Goal: Task Accomplishment & Management: Manage account settings

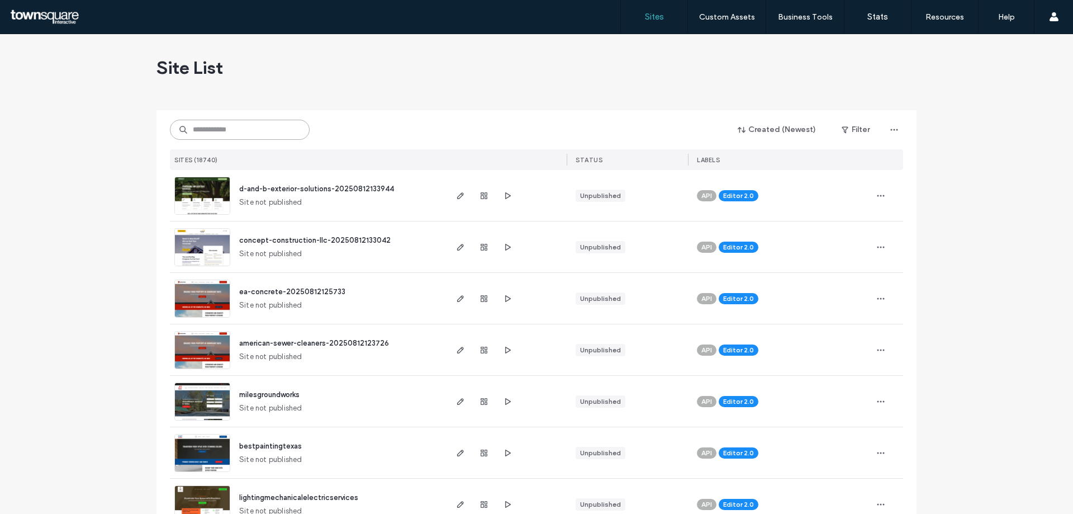
click at [218, 127] on input at bounding box center [240, 130] width 140 height 20
paste input "**********"
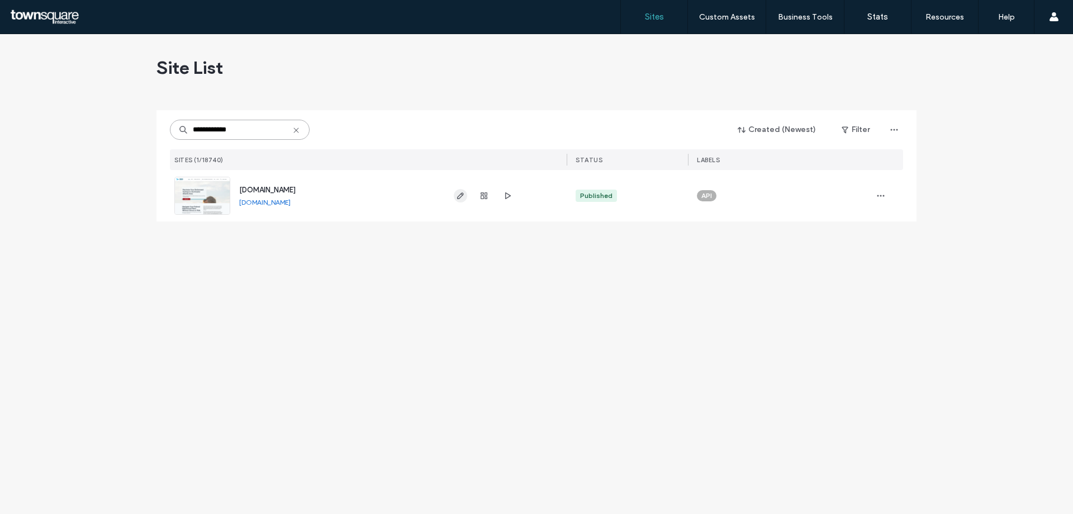
type input "**********"
click at [463, 197] on icon "button" at bounding box center [460, 195] width 9 height 9
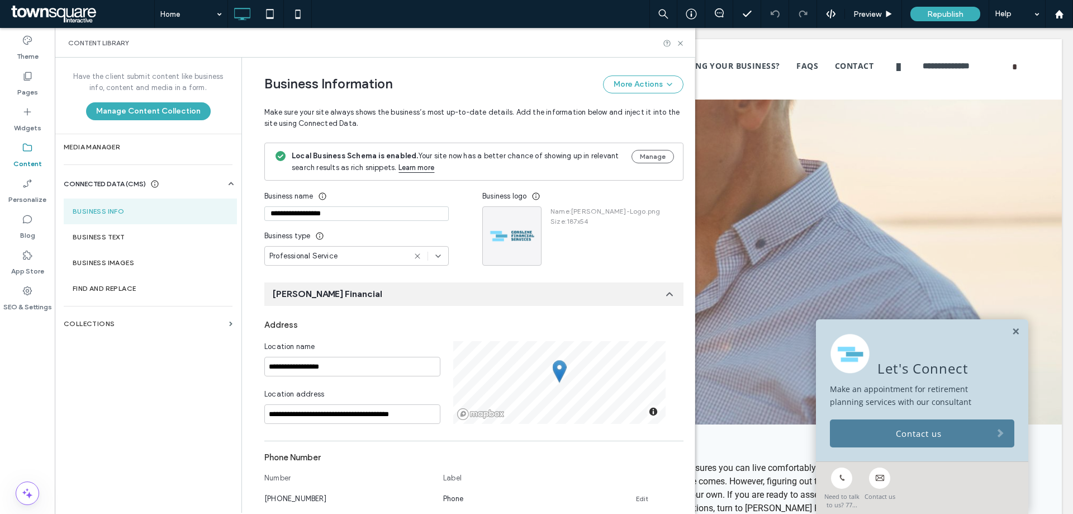
click at [107, 207] on section "Business Info" at bounding box center [150, 211] width 173 height 26
click at [33, 77] on div "Pages" at bounding box center [27, 84] width 55 height 36
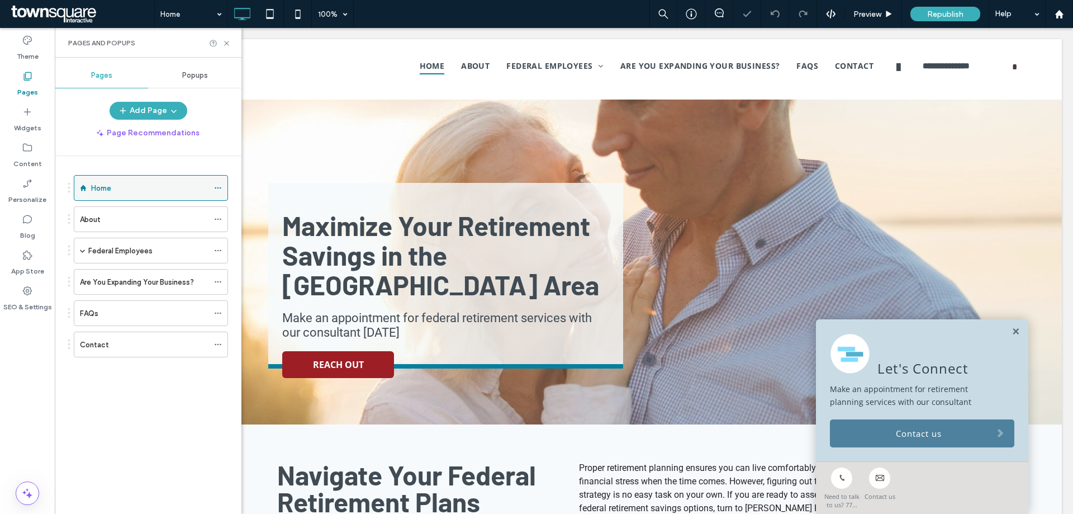
click at [219, 187] on icon at bounding box center [218, 188] width 8 height 8
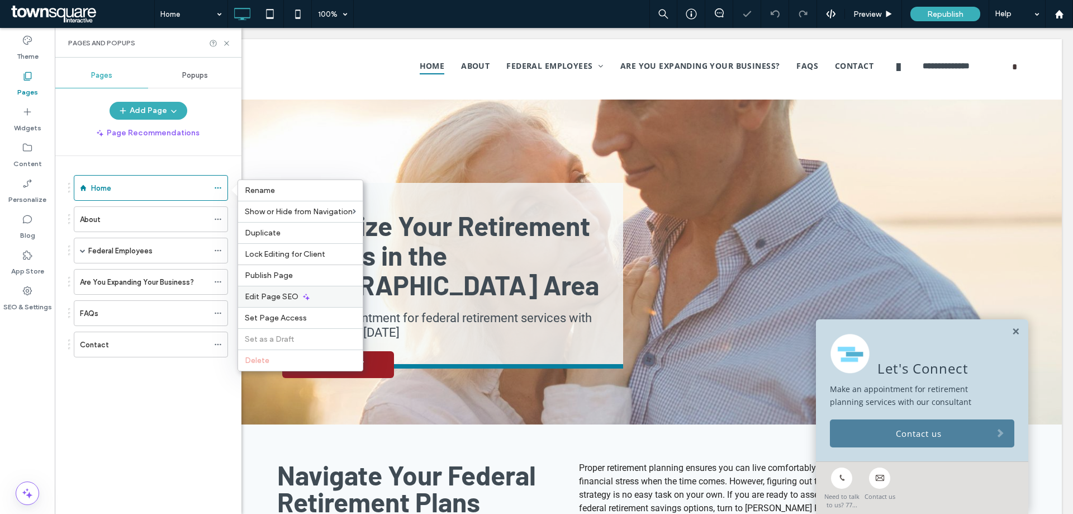
click at [271, 297] on span "Edit Page SEO" at bounding box center [272, 296] width 54 height 9
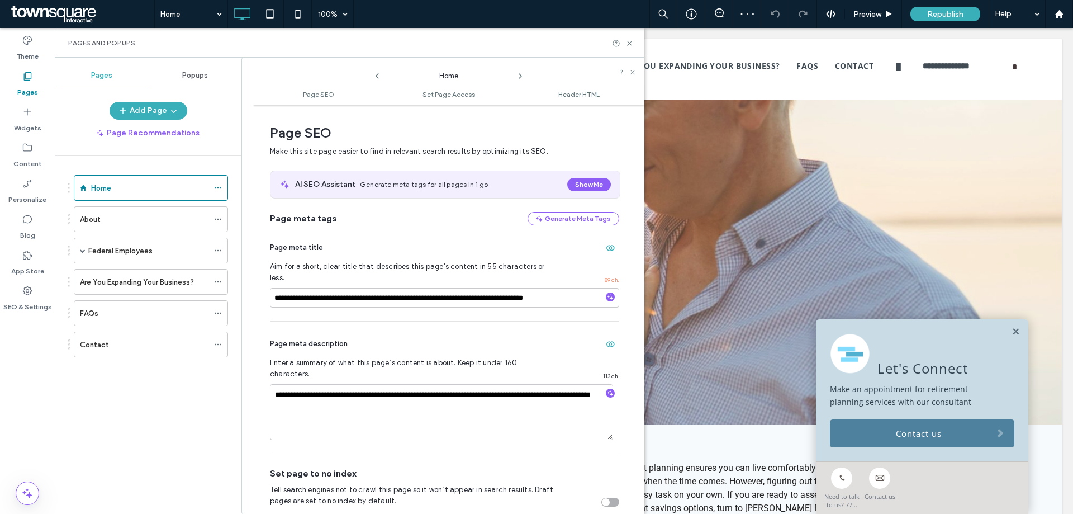
scroll to position [6, 0]
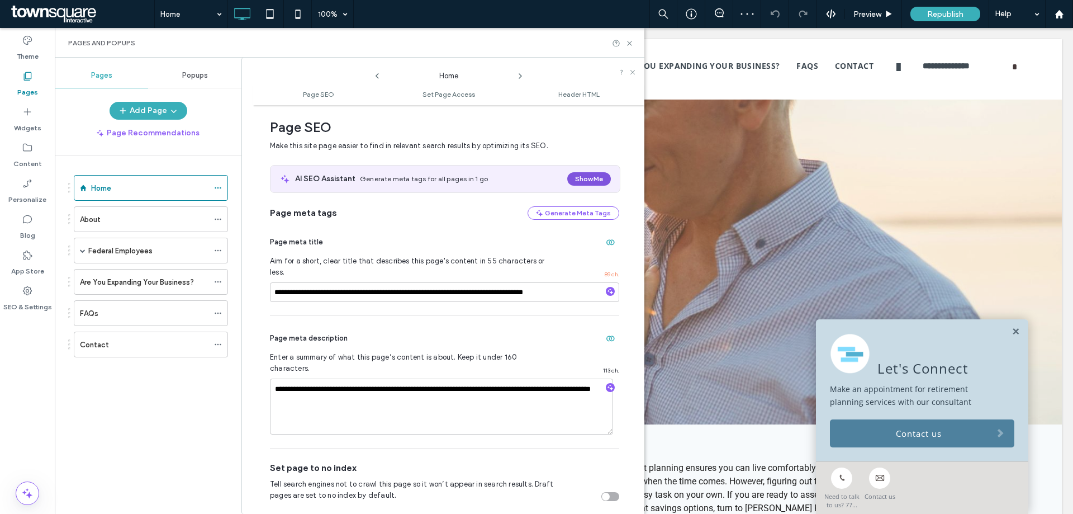
click at [585, 177] on button "Show Me" at bounding box center [589, 178] width 44 height 13
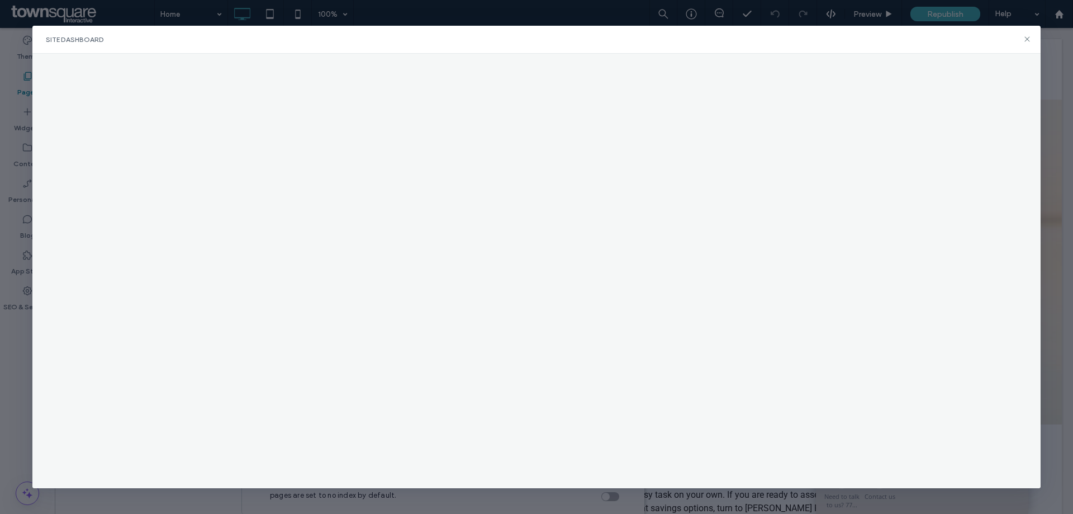
scroll to position [0, 0]
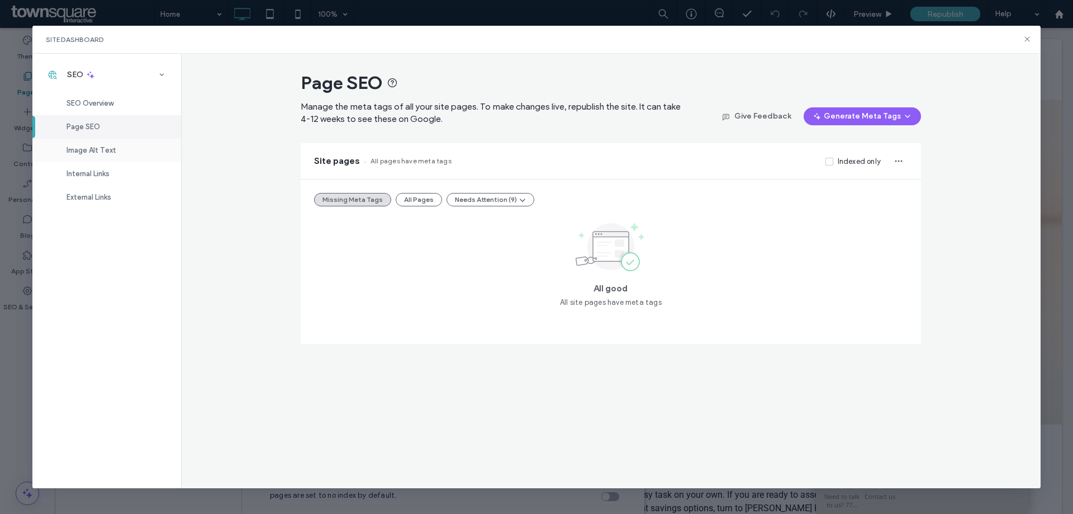
click at [112, 141] on div "Image Alt Text" at bounding box center [106, 150] width 149 height 23
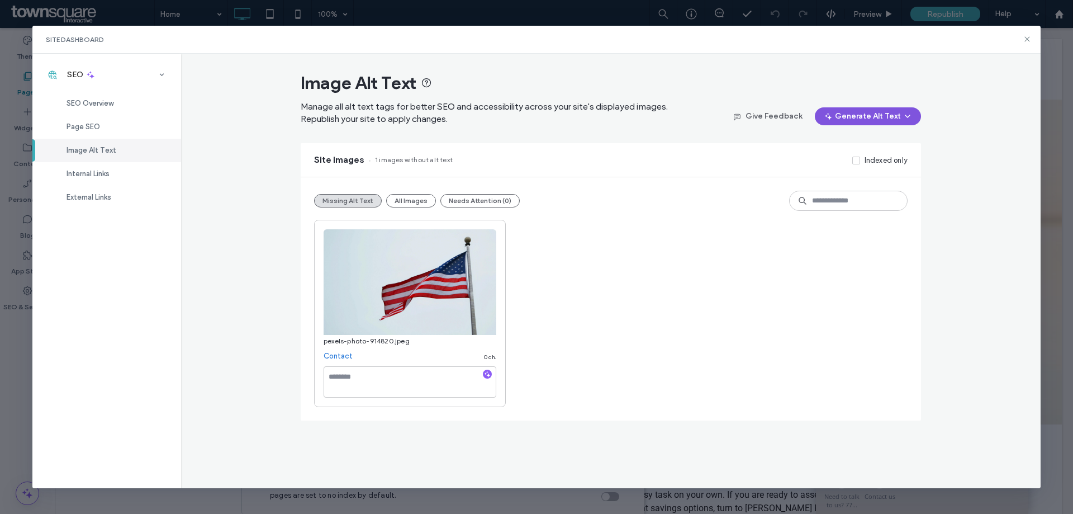
click at [881, 110] on button "Generate Alt Text" at bounding box center [868, 116] width 106 height 18
click at [877, 142] on span "Generate Missing Alt Text Only" at bounding box center [855, 145] width 106 height 11
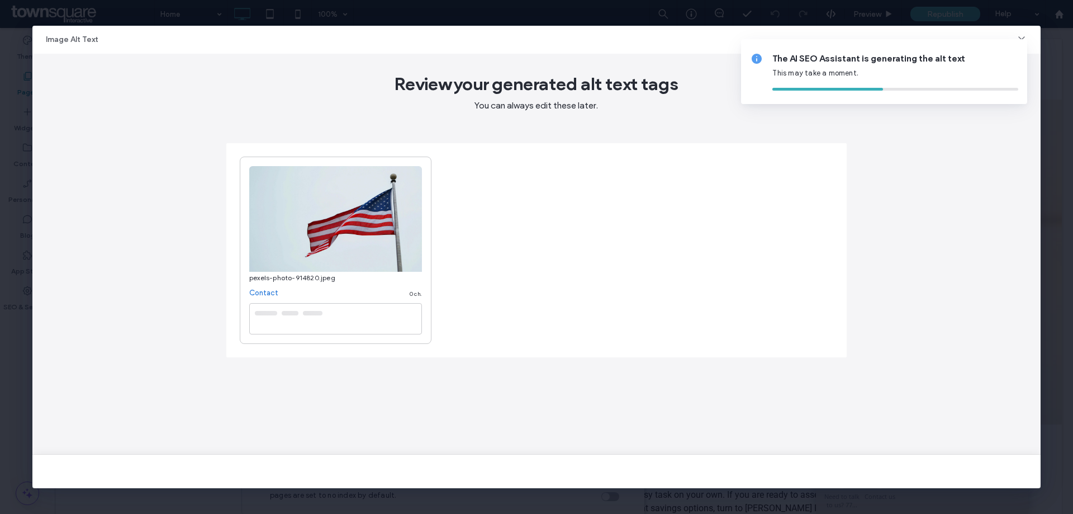
type textarea "**********"
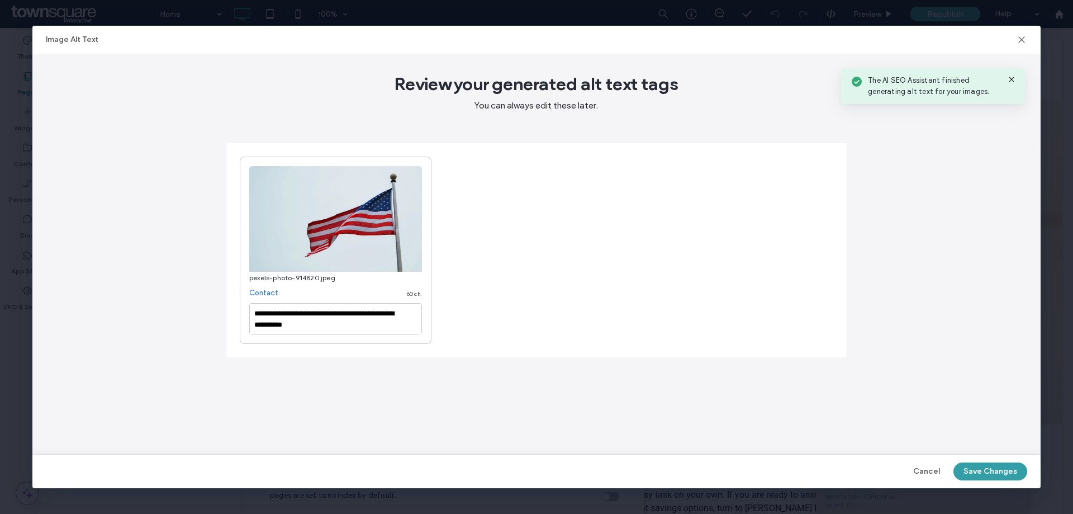
click at [992, 470] on button "Save Changes" at bounding box center [990, 471] width 74 height 18
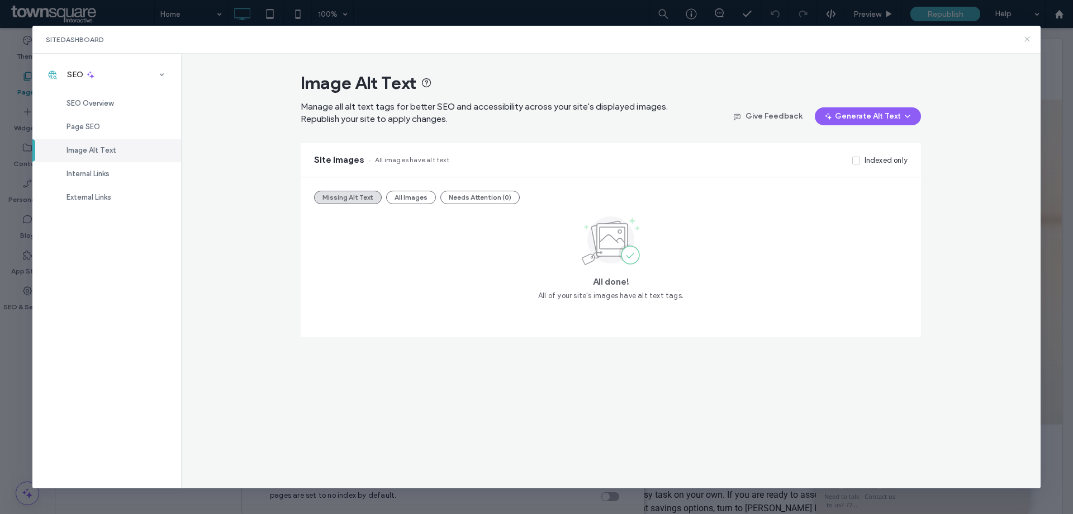
click at [1031, 38] on icon at bounding box center [1027, 39] width 9 height 9
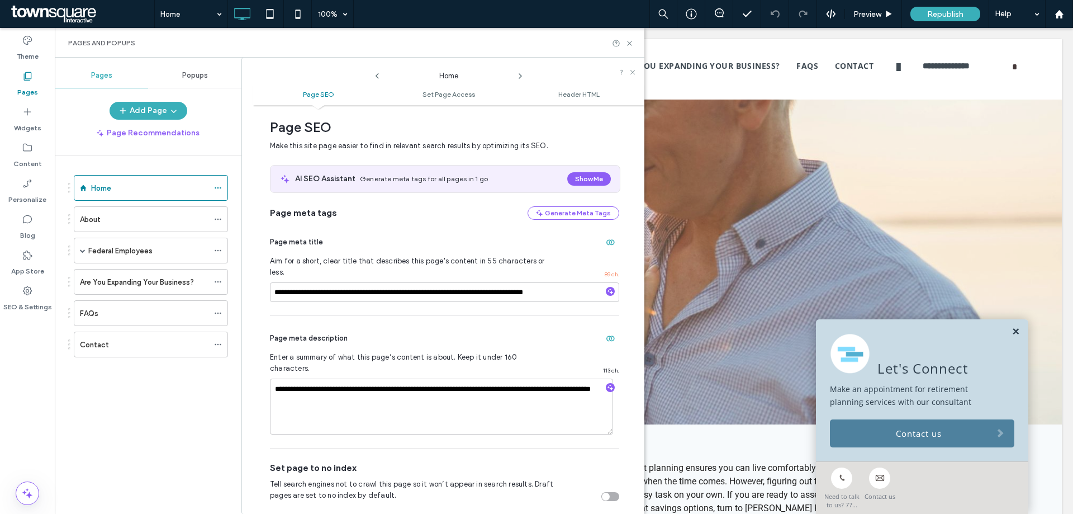
click at [1011, 332] on link at bounding box center [1015, 331] width 8 height 9
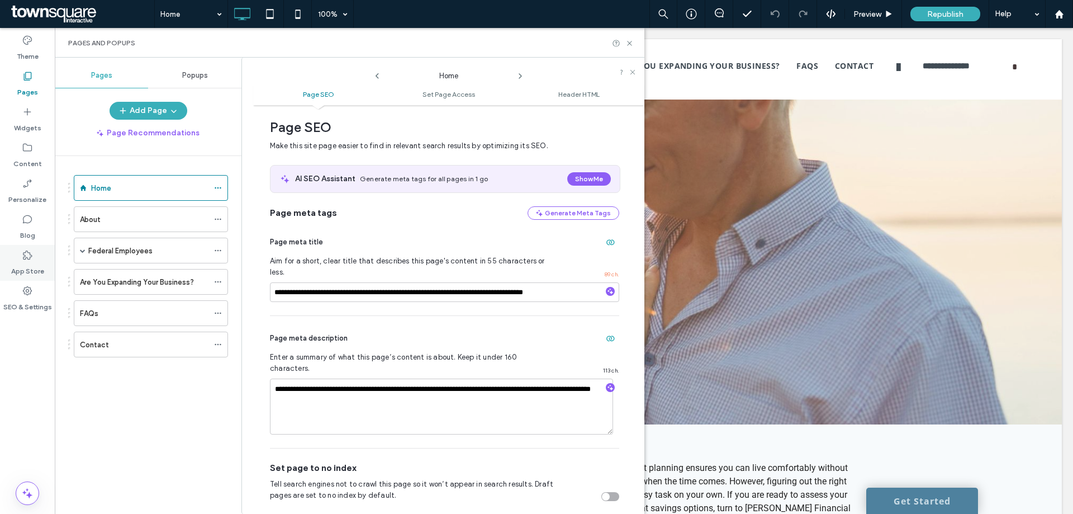
click at [34, 261] on label "App Store" at bounding box center [27, 268] width 33 height 16
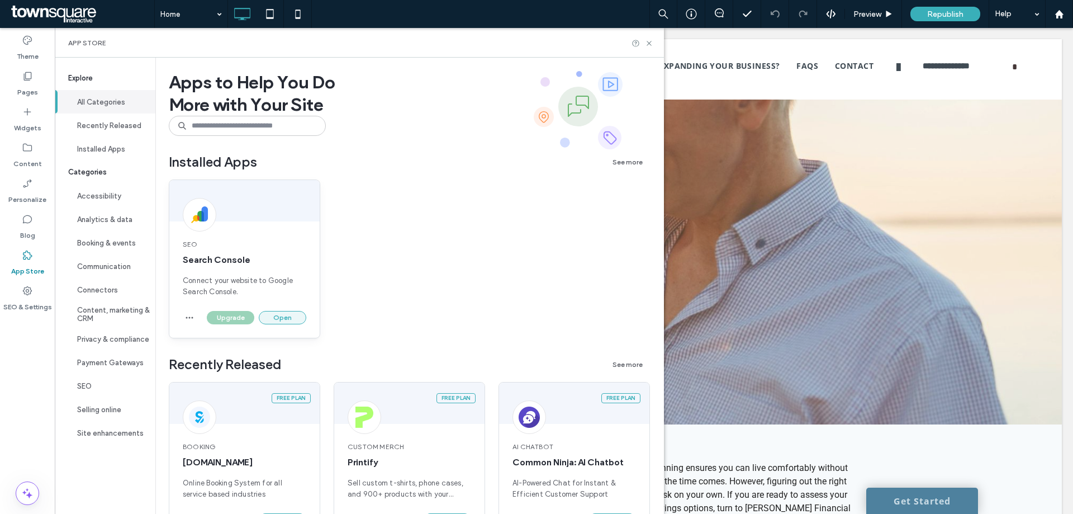
click at [301, 314] on button "Open" at bounding box center [282, 317] width 47 height 13
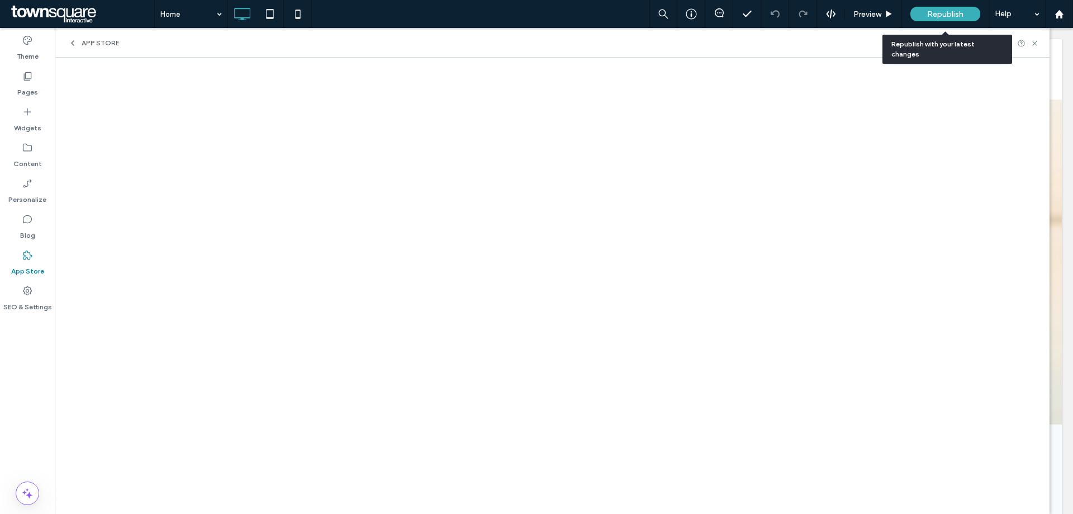
click at [947, 13] on span "Republish" at bounding box center [945, 13] width 36 height 9
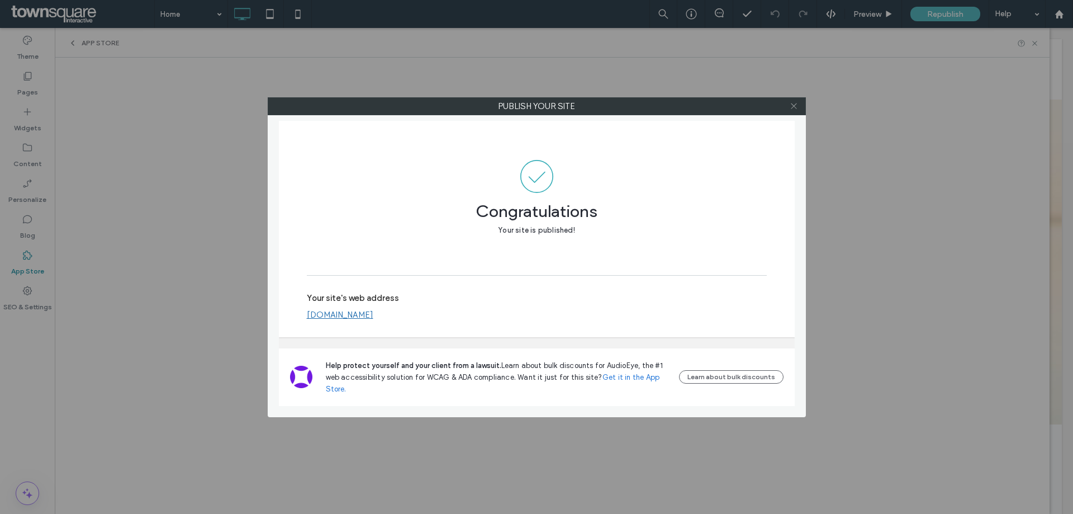
click at [795, 104] on icon at bounding box center [794, 106] width 8 height 8
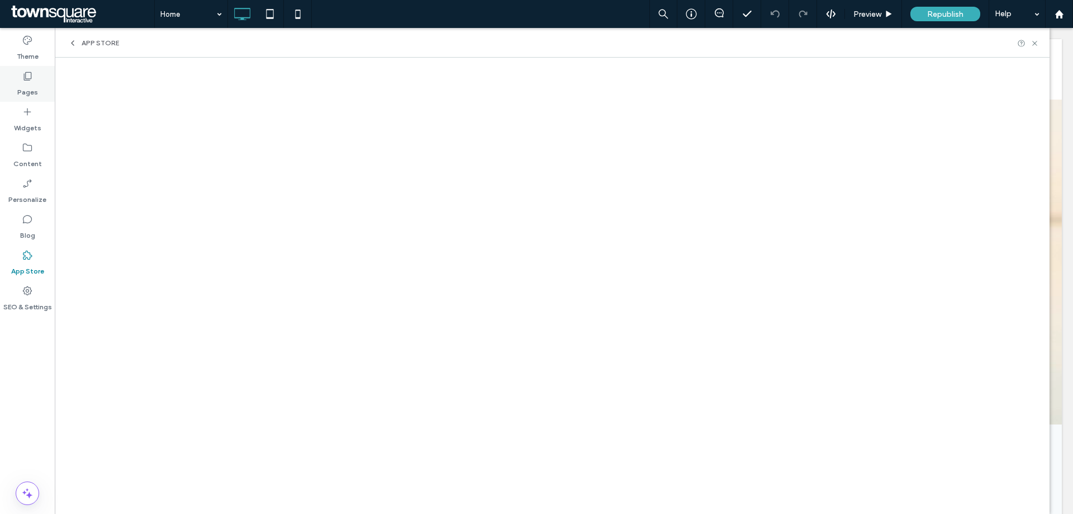
click at [34, 76] on div "Pages" at bounding box center [27, 84] width 55 height 36
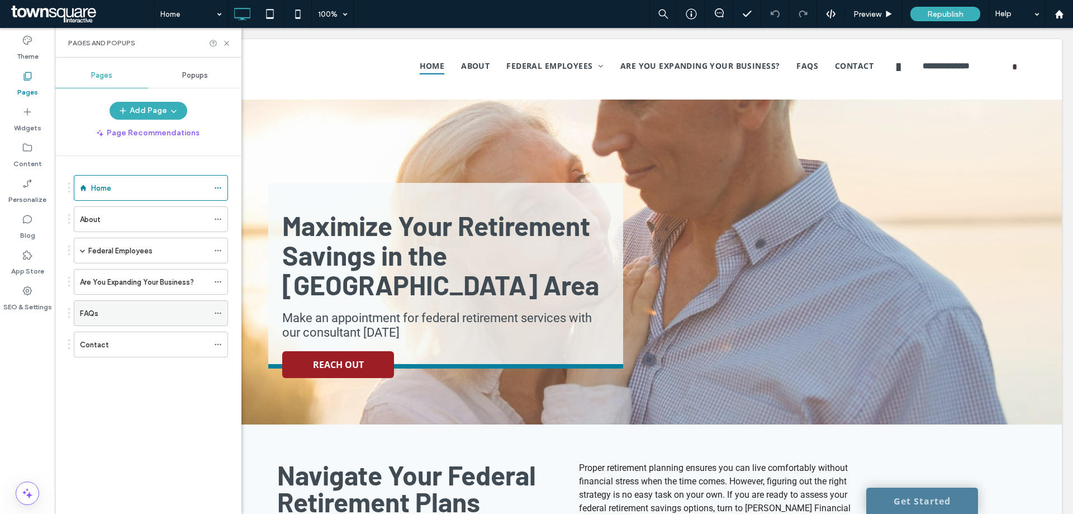
click at [215, 313] on use at bounding box center [218, 313] width 6 height 2
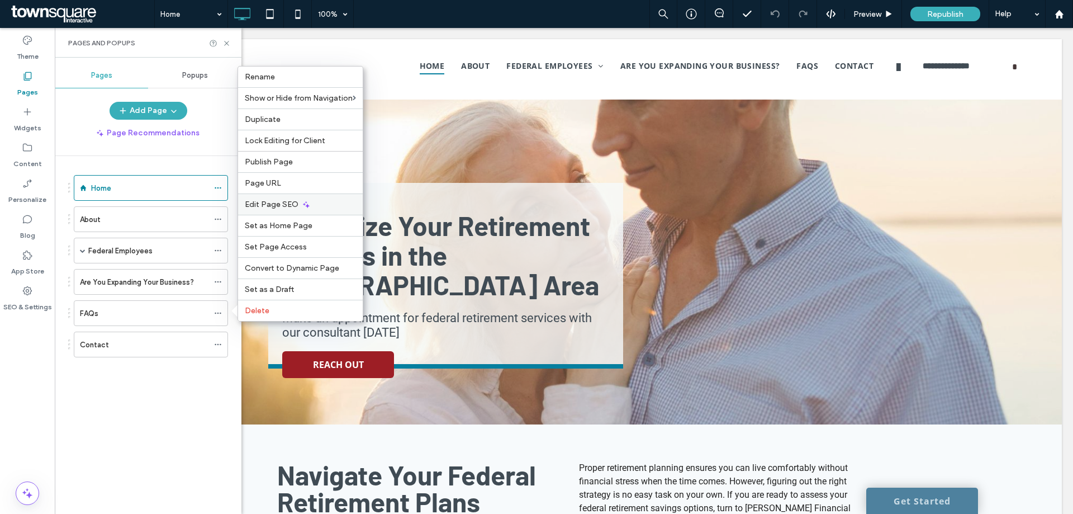
click at [270, 205] on span "Edit Page SEO" at bounding box center [272, 203] width 54 height 9
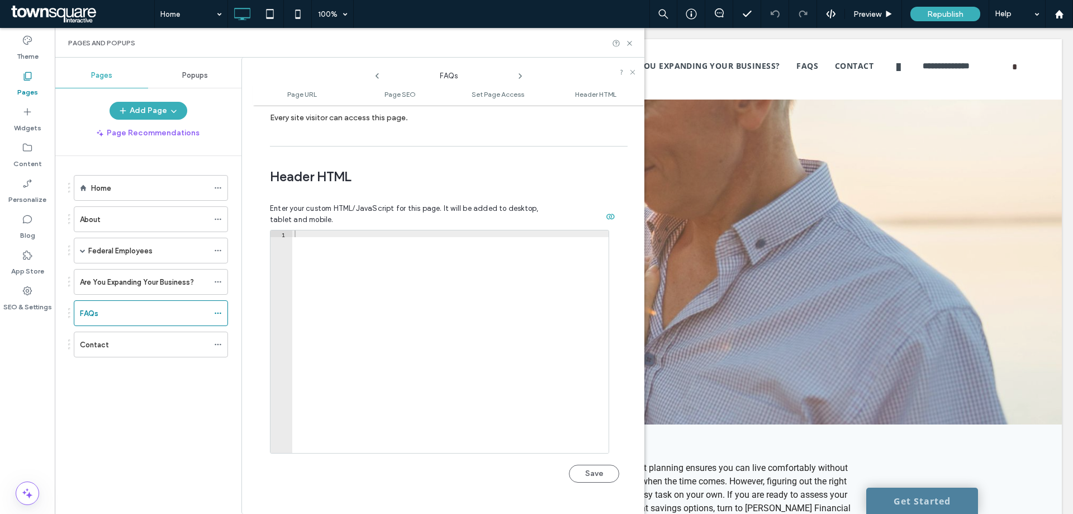
scroll to position [1030, 0]
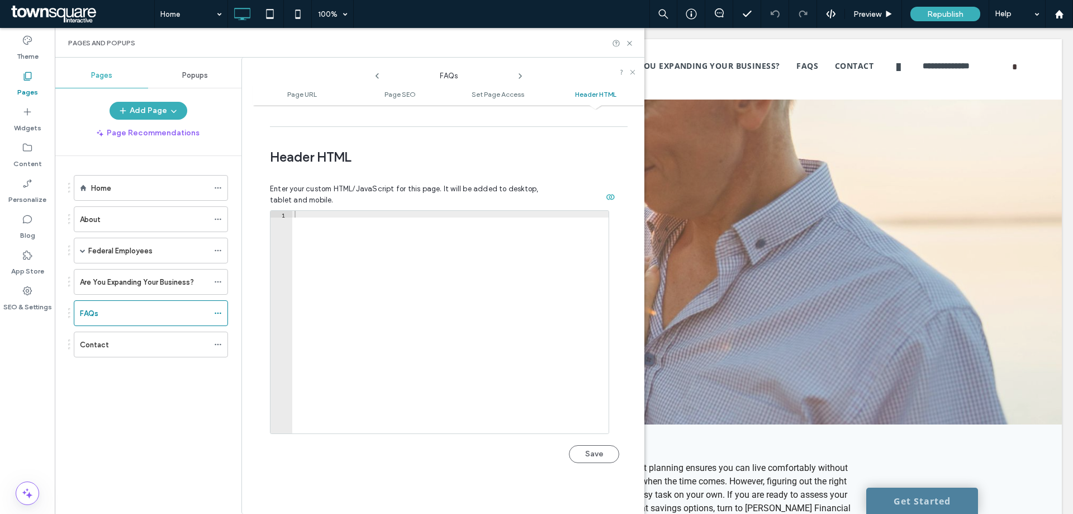
click at [491, 256] on div at bounding box center [450, 329] width 316 height 236
paste textarea "*********"
type textarea "*********"
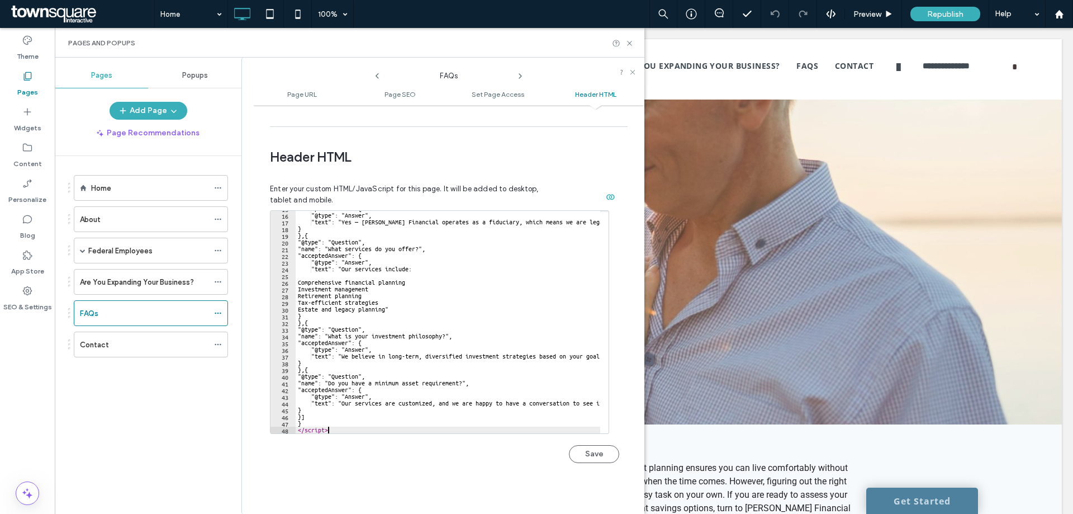
scroll to position [99, 0]
click at [592, 445] on button "Save" at bounding box center [594, 454] width 50 height 18
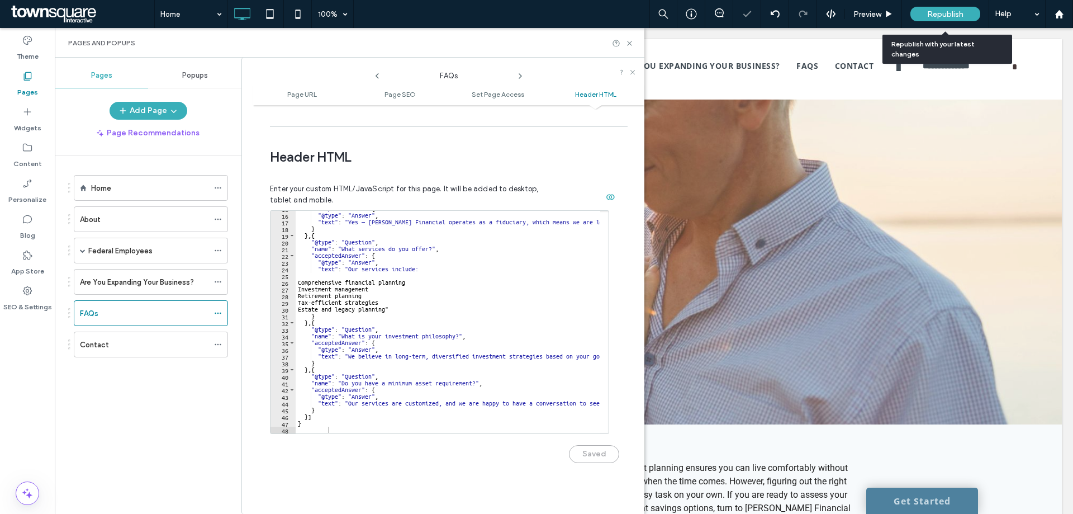
click at [945, 10] on span "Republish" at bounding box center [945, 13] width 36 height 9
